Goal: Navigation & Orientation: Understand site structure

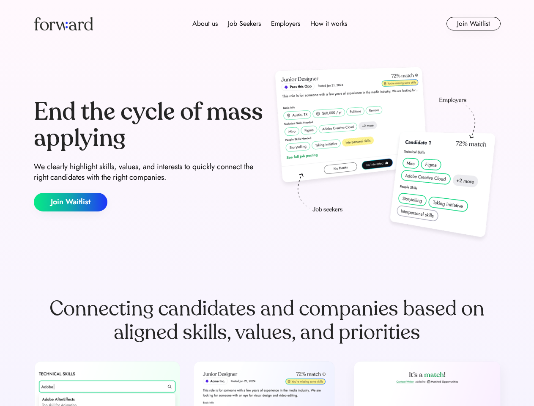
click at [267, 203] on div "End the cycle of mass applying We clearly highlight skills, values, and interes…" at bounding box center [267, 155] width 467 height 182
click at [267, 24] on div "About us Job Seekers Employers How it works" at bounding box center [269, 24] width 333 height 10
click at [63, 24] on img at bounding box center [63, 24] width 59 height 14
click at [270, 24] on div "About us Job Seekers Employers How it works" at bounding box center [269, 24] width 333 height 10
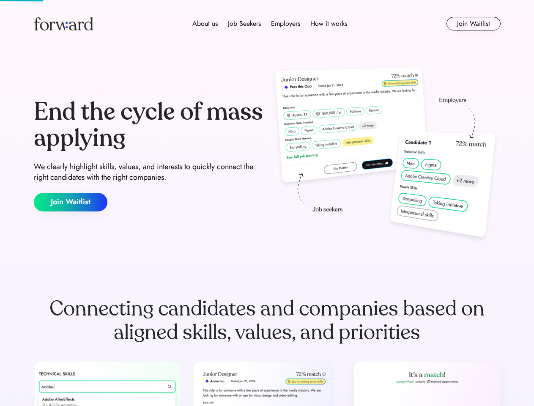
click at [205, 24] on div "About us" at bounding box center [204, 24] width 25 height 10
click at [244, 24] on div "Job Seekers" at bounding box center [244, 24] width 33 height 10
click at [285, 24] on div "Employers" at bounding box center [285, 24] width 29 height 10
click at [328, 24] on div "How it works" at bounding box center [328, 24] width 37 height 10
click at [473, 24] on button "Join Waitlist" at bounding box center [473, 24] width 54 height 14
